Goal: Task Accomplishment & Management: Use online tool/utility

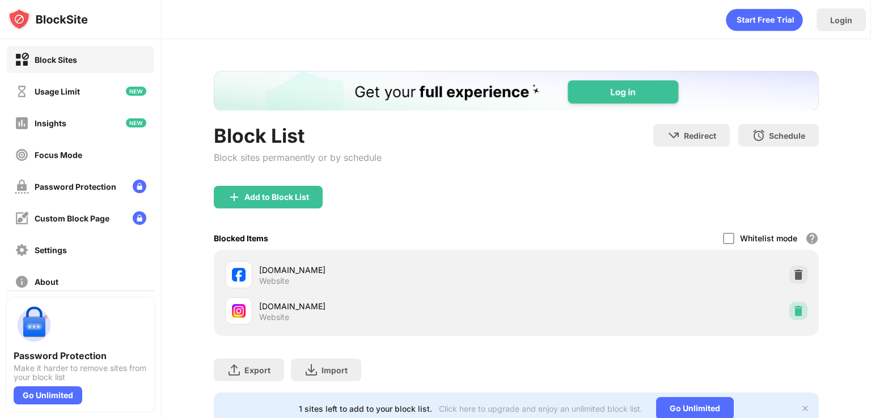
click at [792, 308] on img at bounding box center [797, 311] width 11 height 11
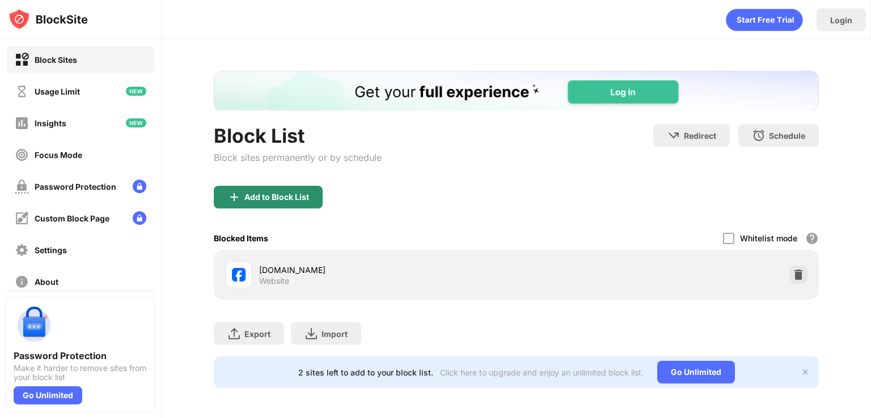
click at [270, 193] on div "Add to Block List" at bounding box center [276, 197] width 65 height 9
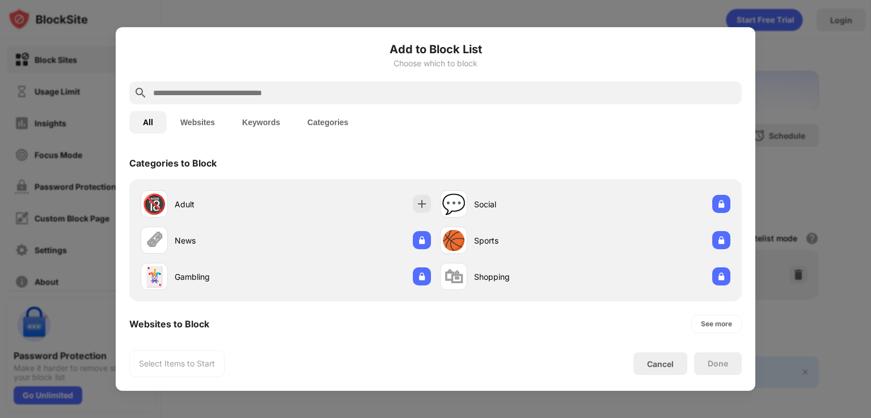
click at [198, 119] on button "Websites" at bounding box center [198, 122] width 62 height 23
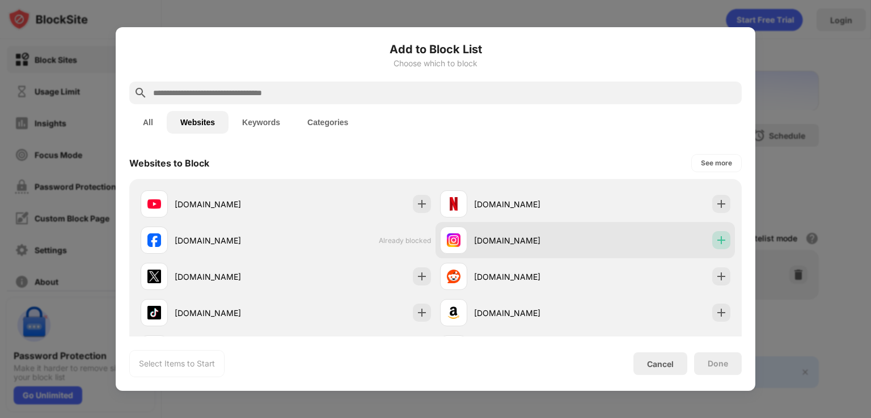
click at [719, 234] on div at bounding box center [721, 240] width 18 height 18
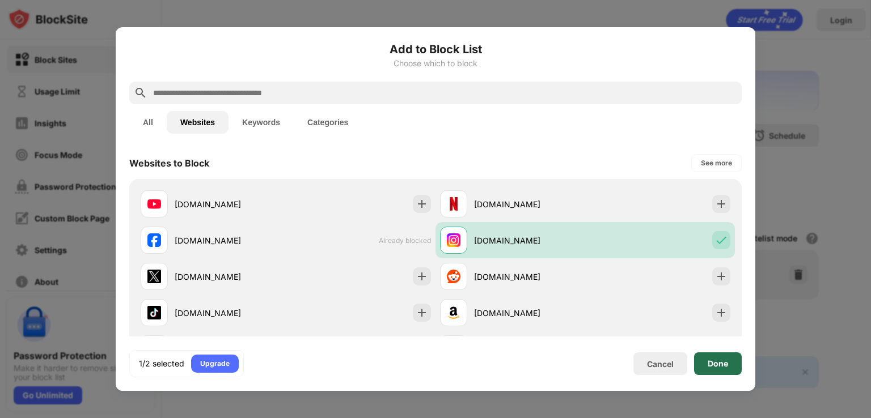
click at [716, 354] on div "Done" at bounding box center [718, 364] width 48 height 23
